Goal: Obtain resource: Obtain resource

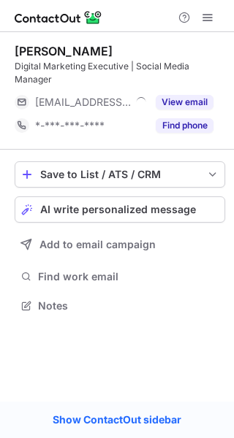
scroll to position [296, 234]
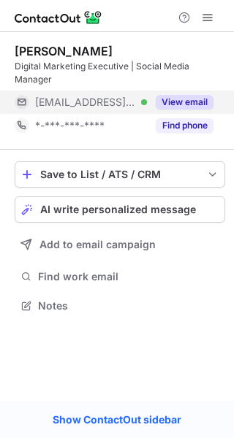
click at [171, 99] on button "View email" at bounding box center [184, 102] width 58 height 15
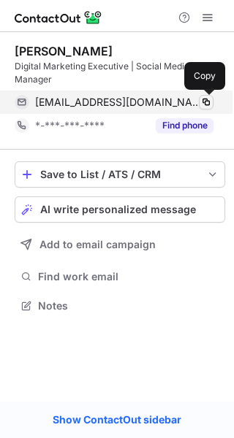
click at [208, 104] on span at bounding box center [206, 102] width 12 height 12
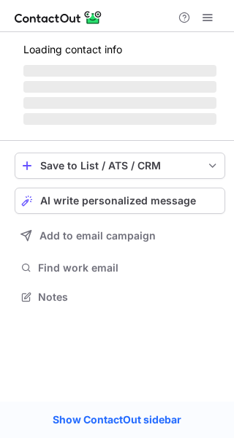
scroll to position [296, 234]
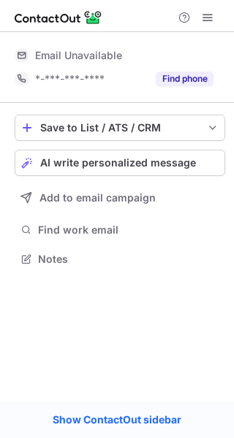
scroll to position [249, 234]
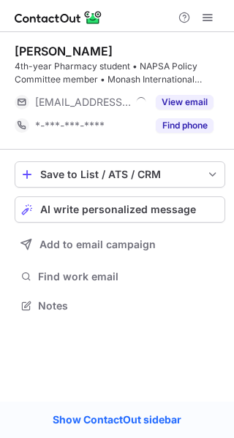
scroll to position [296, 234]
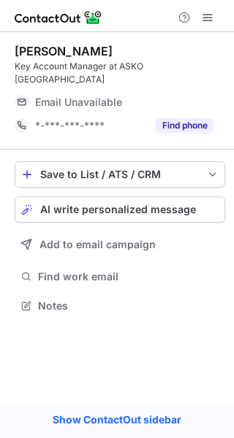
scroll to position [282, 234]
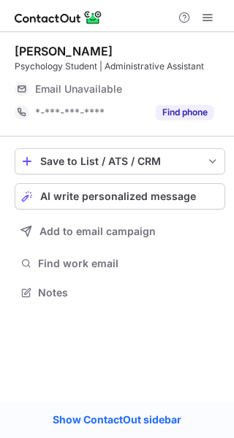
scroll to position [282, 234]
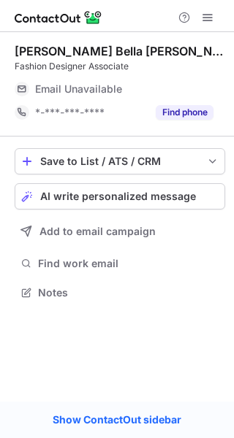
scroll to position [282, 234]
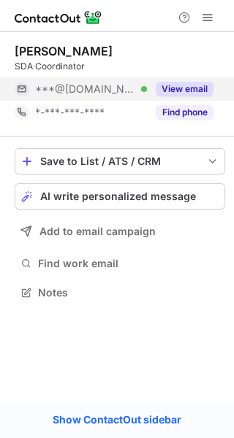
scroll to position [282, 234]
click at [184, 96] on button "View email" at bounding box center [184, 89] width 58 height 15
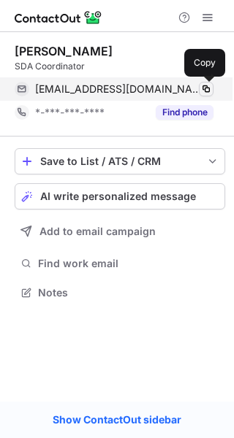
click at [210, 86] on span at bounding box center [206, 89] width 12 height 12
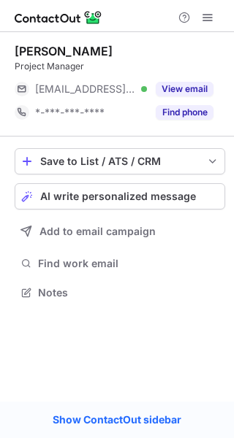
scroll to position [282, 234]
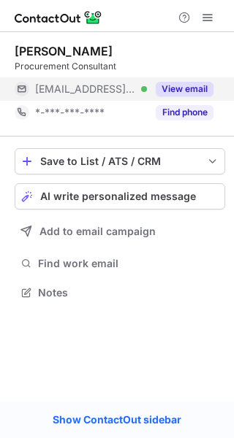
click at [185, 83] on button "View email" at bounding box center [184, 89] width 58 height 15
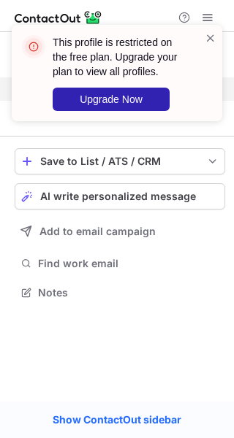
click at [201, 88] on div "This profile is restricted on the free plan. Upgrade your plan to view all prof…" at bounding box center [117, 78] width 234 height 137
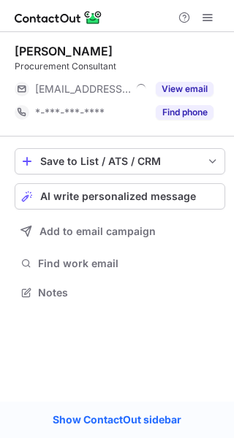
scroll to position [282, 234]
click at [211, 17] on span at bounding box center [207, 18] width 12 height 12
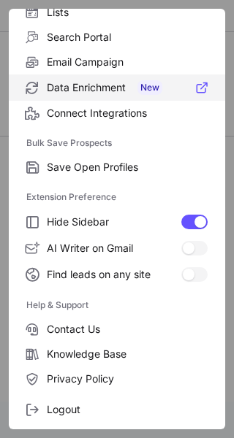
scroll to position [170, 0]
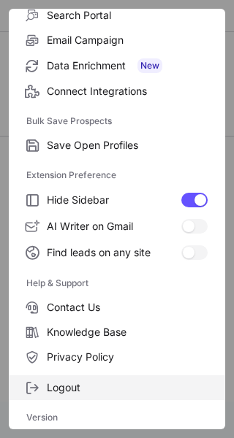
click at [58, 390] on span "Logout" at bounding box center [127, 387] width 161 height 13
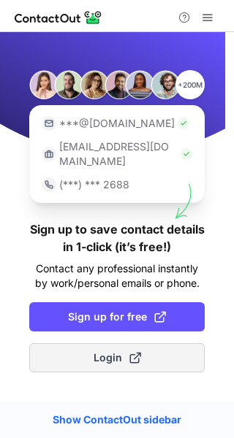
click at [96, 353] on button "Login" at bounding box center [116, 357] width 175 height 29
